Goal: Check status: Check status

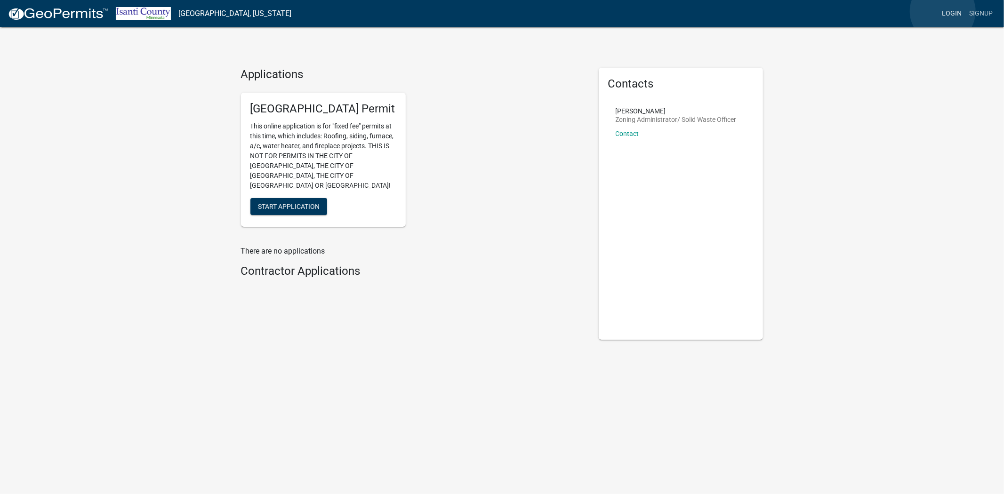
click at [943, 11] on link "Login" at bounding box center [951, 14] width 27 height 18
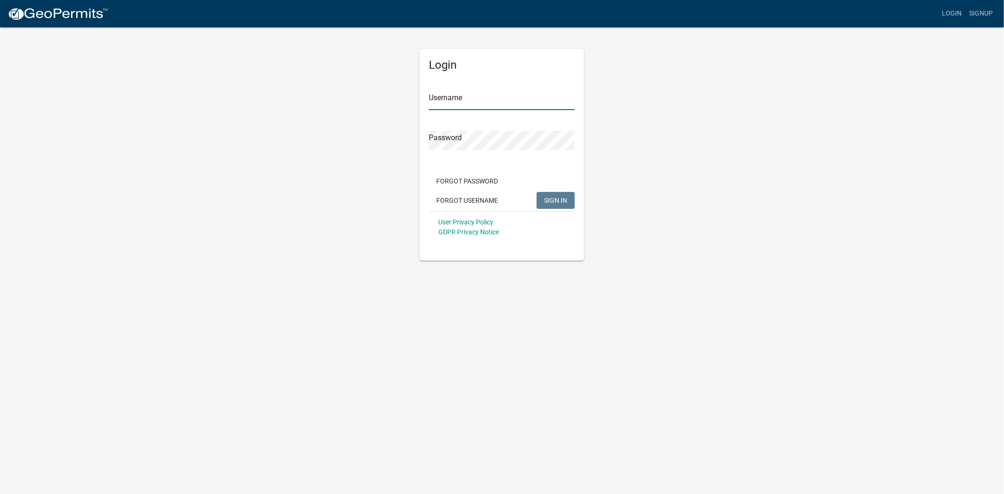
click at [478, 100] on input "Username" at bounding box center [502, 100] width 146 height 19
type input "Prosper1431"
click at [563, 201] on span "SIGN IN" at bounding box center [555, 200] width 23 height 8
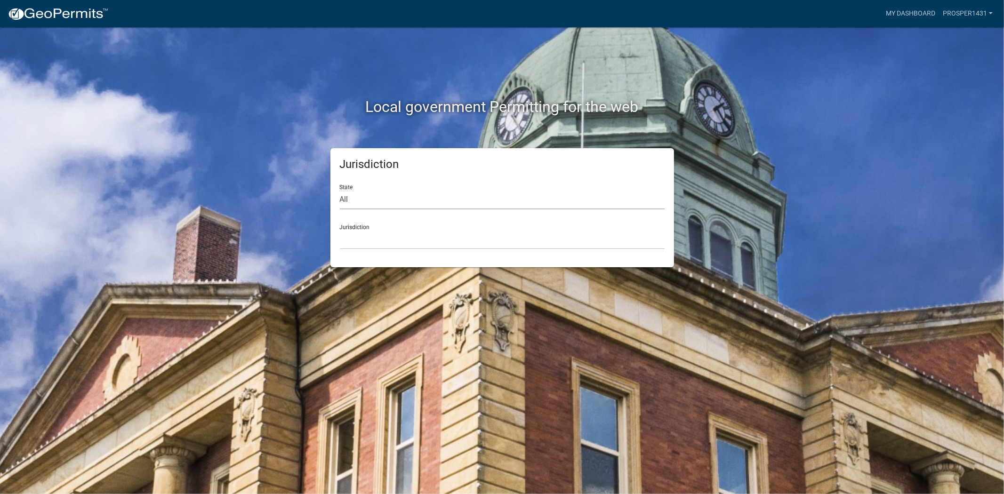
click at [480, 196] on select "All [US_STATE] [US_STATE] [US_STATE] [US_STATE] [US_STATE] [US_STATE] [US_STATE…" at bounding box center [502, 199] width 325 height 19
select select "[US_STATE]"
click at [340, 190] on select "All [US_STATE] [US_STATE] [US_STATE] [US_STATE] [US_STATE] [US_STATE] [US_STATE…" at bounding box center [502, 199] width 325 height 19
click at [421, 237] on select "[GEOGRAPHIC_DATA], [US_STATE] [GEOGRAPHIC_DATA], [US_STATE] [GEOGRAPHIC_DATA], …" at bounding box center [502, 239] width 325 height 19
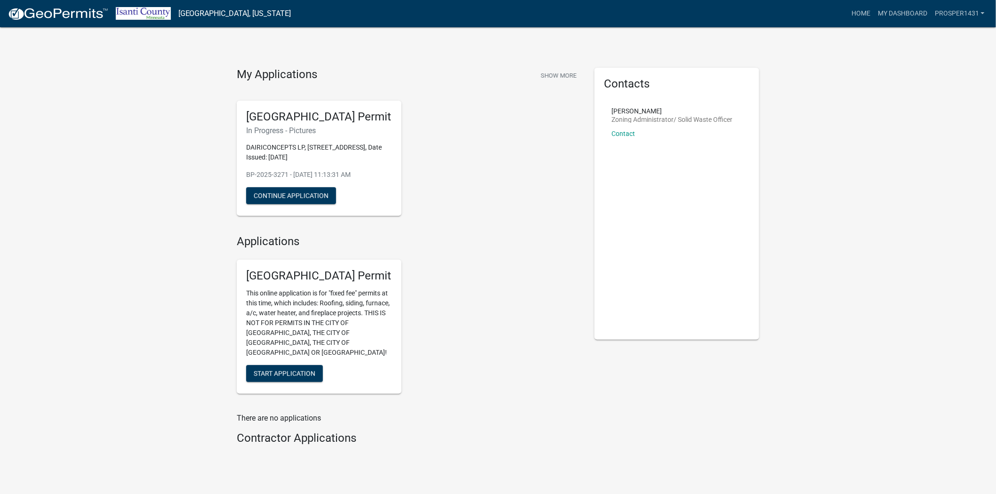
scroll to position [18, 0]
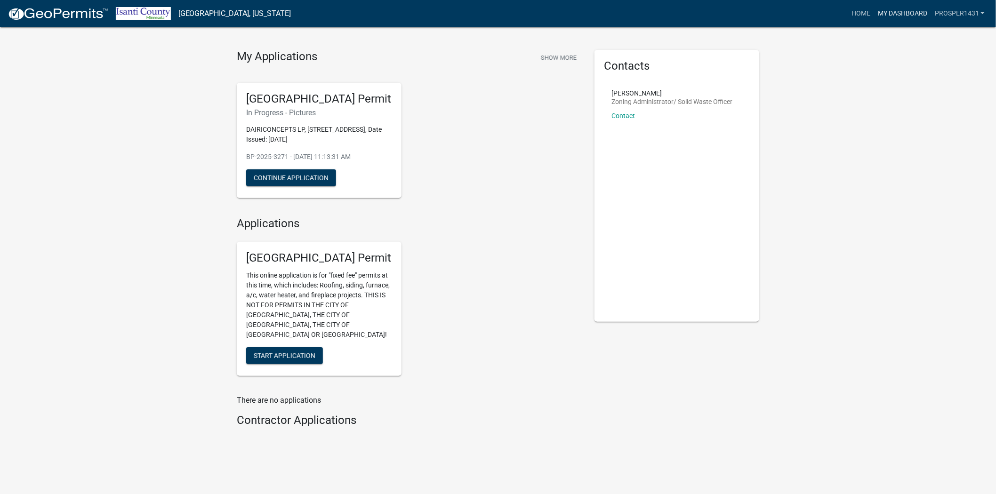
click at [885, 12] on link "My Dashboard" at bounding box center [902, 14] width 57 height 18
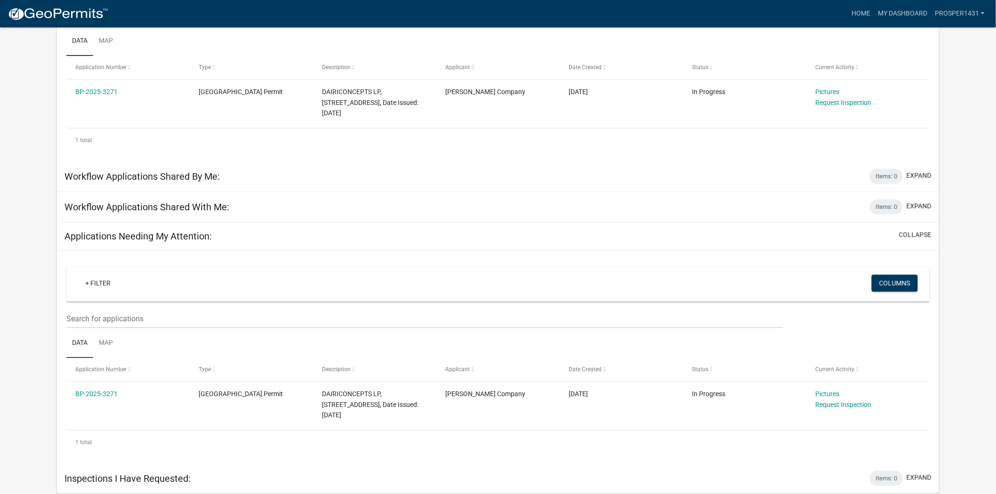
scroll to position [155, 0]
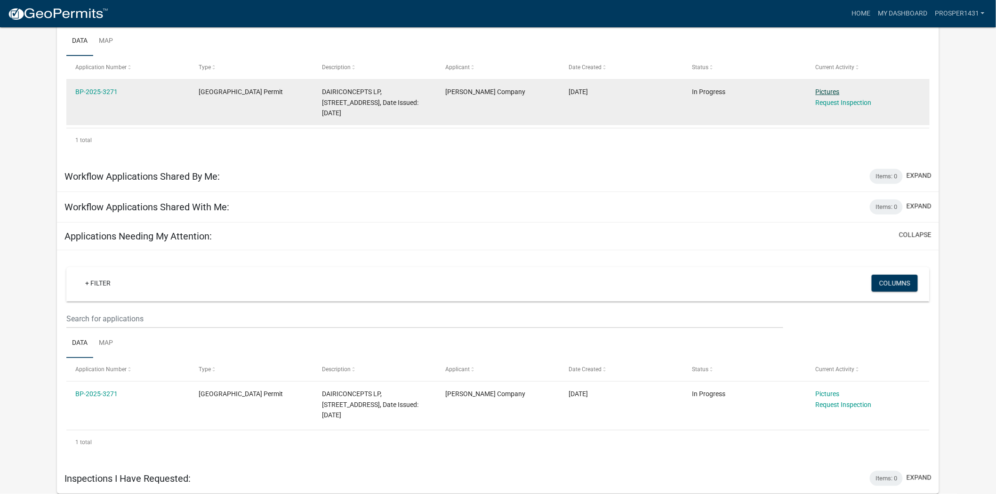
click at [824, 88] on link "Pictures" at bounding box center [828, 92] width 24 height 8
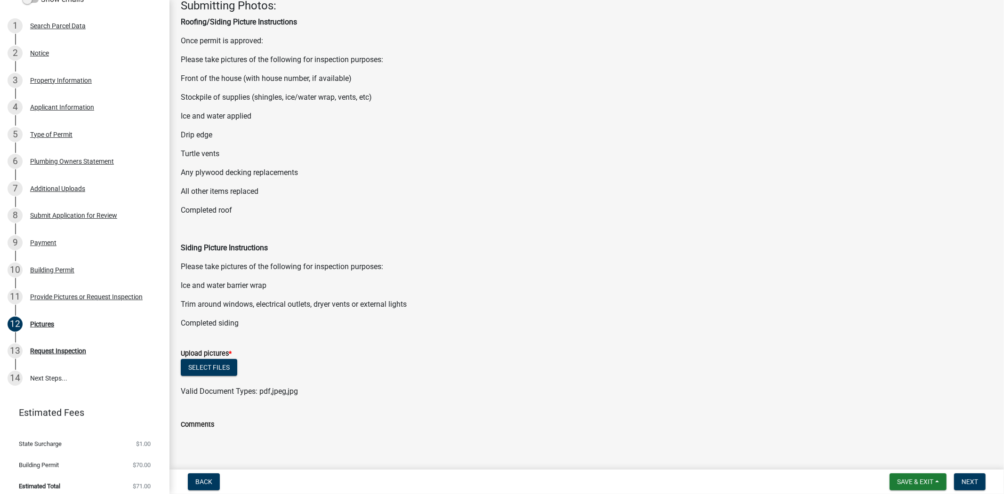
scroll to position [166, 0]
